Goal: Transaction & Acquisition: Book appointment/travel/reservation

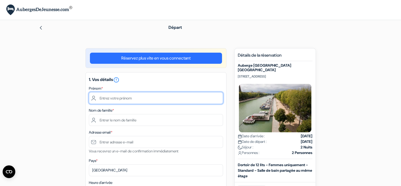
click at [147, 98] on input "text" at bounding box center [156, 98] width 134 height 12
type input "Anaïs"
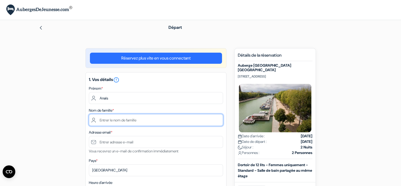
click at [109, 120] on input "text" at bounding box center [156, 120] width 134 height 12
type input "Rio"
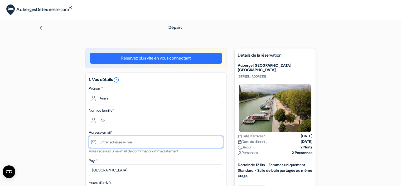
click at [109, 143] on input "text" at bounding box center [156, 142] width 134 height 12
type input "[EMAIL_ADDRESS][DOMAIN_NAME]"
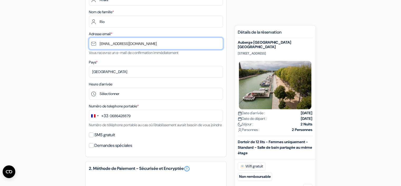
scroll to position [105, 0]
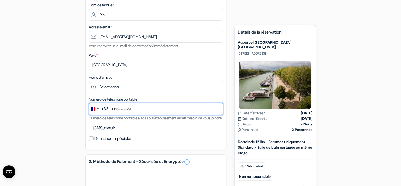
click at [112, 110] on input "0686428879" at bounding box center [156, 109] width 134 height 12
type input "6 86 42 88 79"
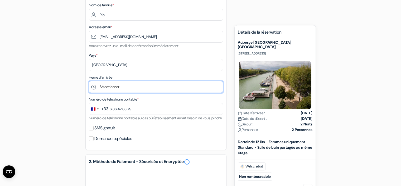
click at [105, 86] on select "Sélectionner 1:00 2:00 3:00 4:00 5:00 6:00 7:00 8:00 9:00 10:00 11:00 12:00 13:…" at bounding box center [156, 87] width 134 height 12
click at [89, 81] on select "Sélectionner 1:00 2:00 3:00 4:00 5:00 6:00 7:00 8:00 9:00 10:00 11:00 12:00 13:…" at bounding box center [156, 87] width 134 height 12
click at [134, 86] on select "Sélectionner 1:00 2:00 3:00 4:00 5:00 6:00 7:00 8:00 9:00 10:00 11:00 12:00 13:…" at bounding box center [156, 87] width 134 height 12
select select "8"
click at [89, 81] on select "Sélectionner 1:00 2:00 3:00 4:00 5:00 6:00 7:00 8:00 9:00 10:00 11:00 12:00 13:…" at bounding box center [156, 87] width 134 height 12
